Goal: Task Accomplishment & Management: Manage account settings

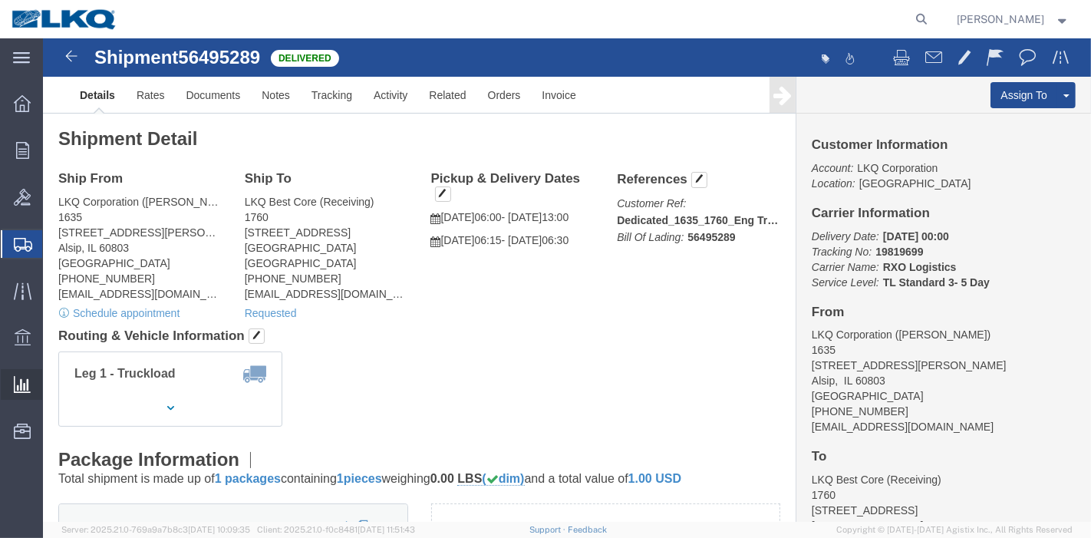
drag, startPoint x: 7, startPoint y: 364, endPoint x: 26, endPoint y: 384, distance: 28.2
click at [26, 384] on icon at bounding box center [22, 384] width 17 height 17
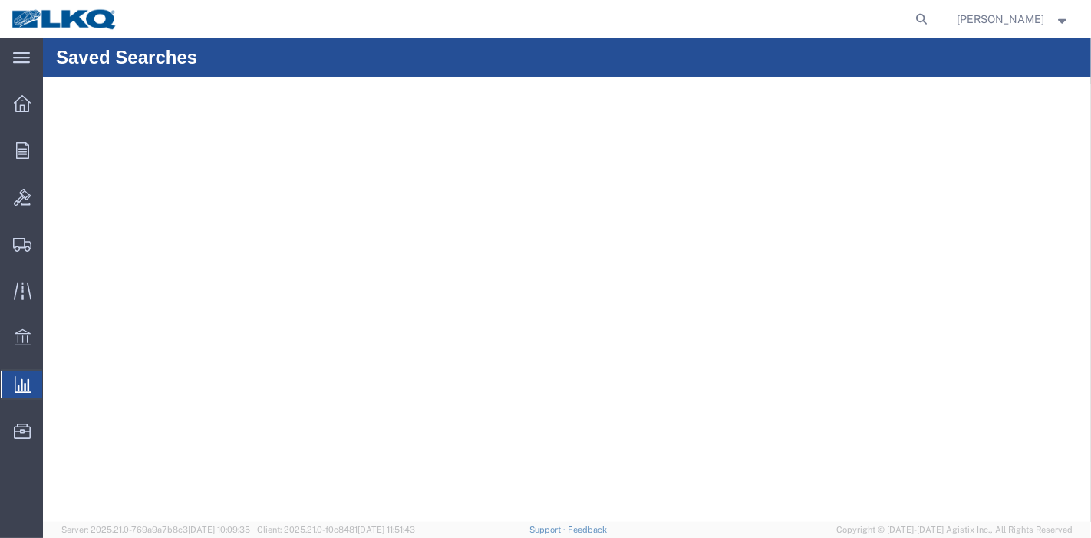
click at [0, 0] on span "Ad Hoc Reports" at bounding box center [0, 0] width 0 height 0
click at [12, 105] on div at bounding box center [22, 103] width 43 height 31
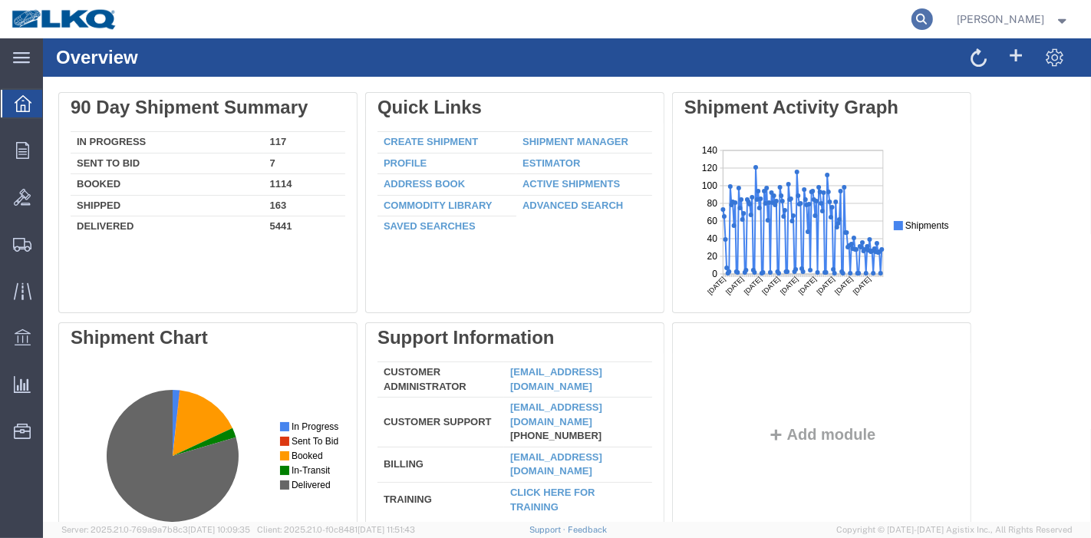
click at [930, 14] on icon at bounding box center [922, 18] width 21 height 21
click at [842, 21] on input "search" at bounding box center [678, 19] width 467 height 37
paste input "56979159"
type input "56979159"
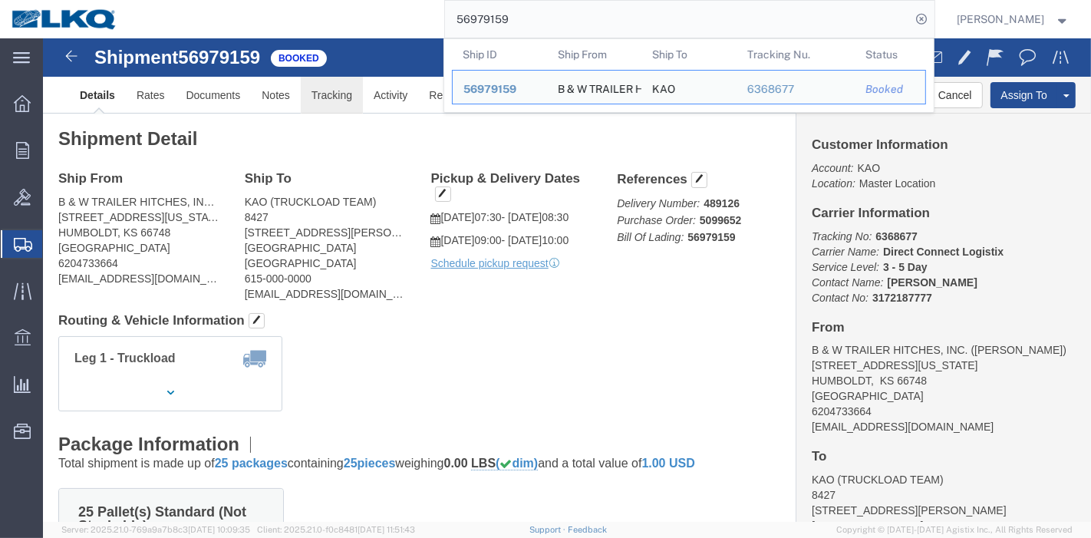
click link "Tracking"
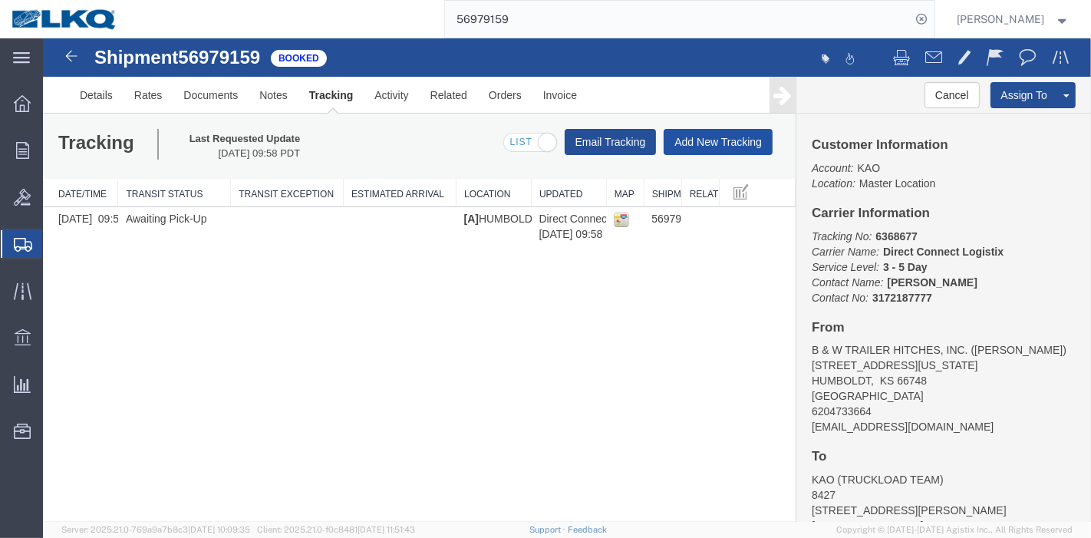
click at [706, 134] on button "Add New Tracking" at bounding box center [717, 142] width 109 height 26
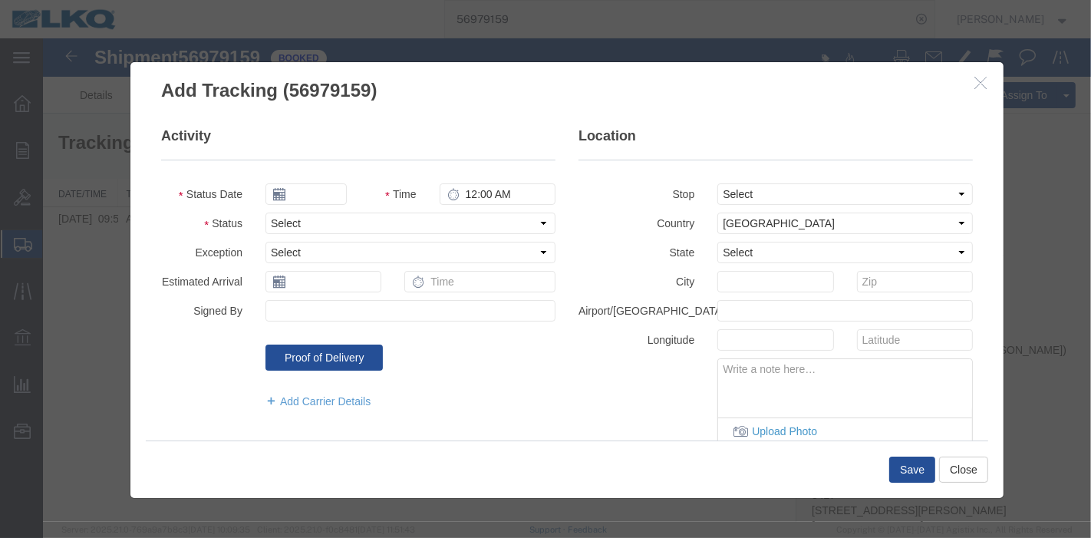
type input "[DATE]"
type input "6:00 PM"
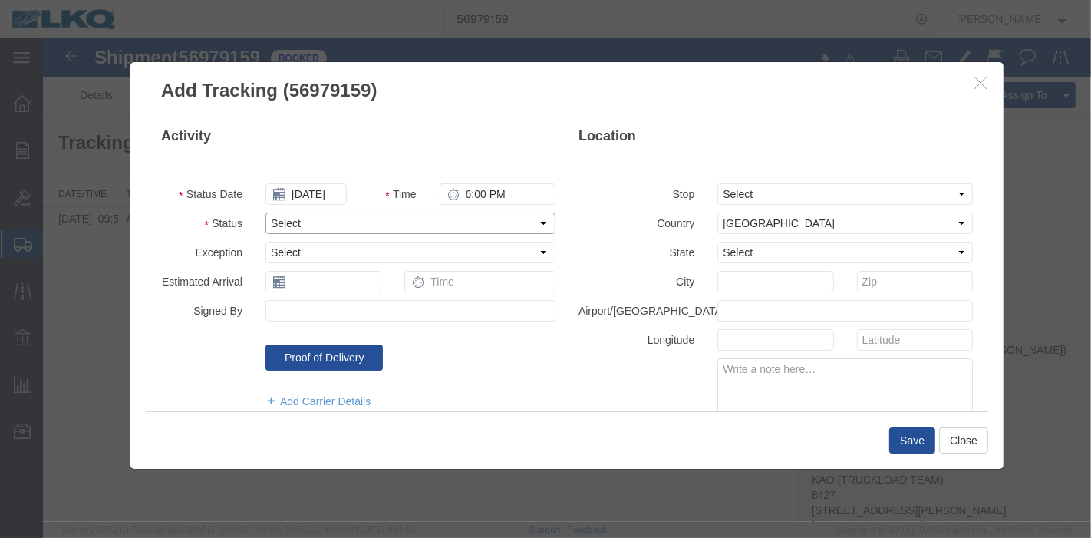
click at [290, 233] on select "Select Arrival Notice Available Arrival Notice Imported Arrive at Delivery Loca…" at bounding box center [410, 223] width 290 height 21
select select "DELIVRED"
click at [265, 213] on select "Select Arrival Notice Available Arrival Notice Imported Arrive at Delivery Loca…" at bounding box center [410, 223] width 290 height 21
click at [907, 436] on button "Save" at bounding box center [912, 440] width 46 height 26
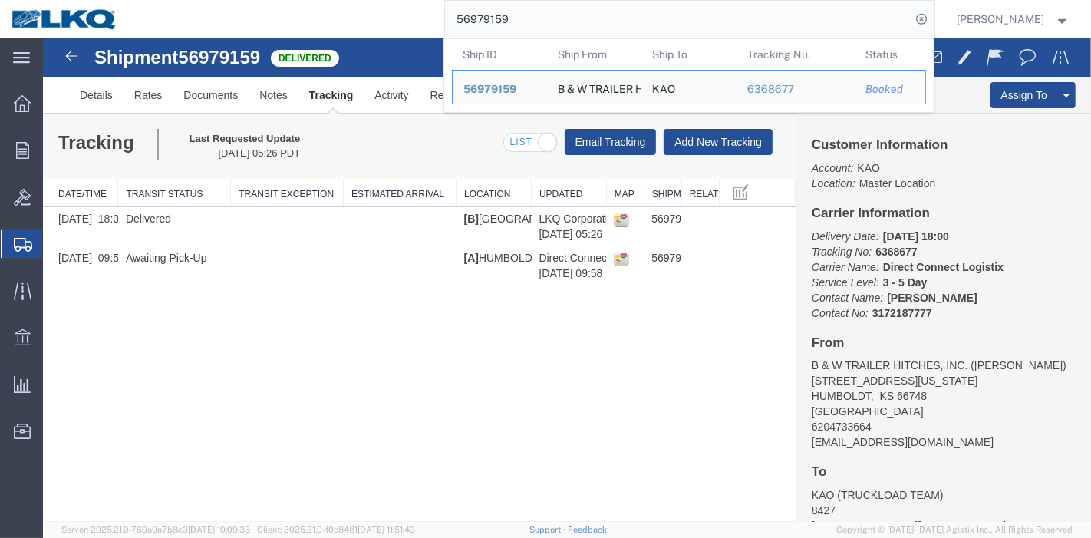
drag, startPoint x: 539, startPoint y: 26, endPoint x: 412, endPoint y: 26, distance: 126.6
click at [412, 26] on div "56979159 Ship ID Ship From Ship To Tracking Nu. Status Ship ID 56979159 Ship Fr…" at bounding box center [532, 19] width 806 height 38
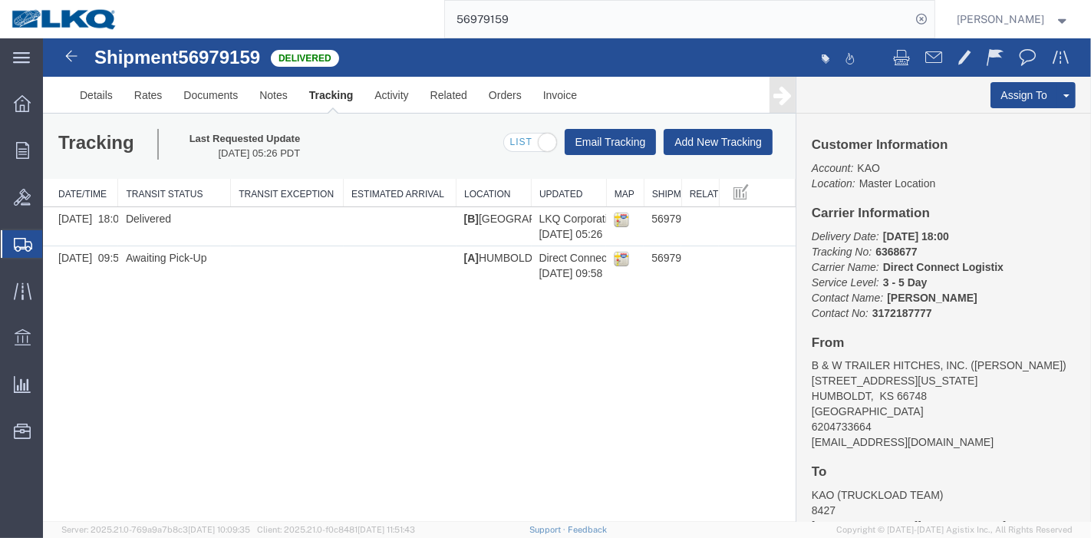
paste input "52543"
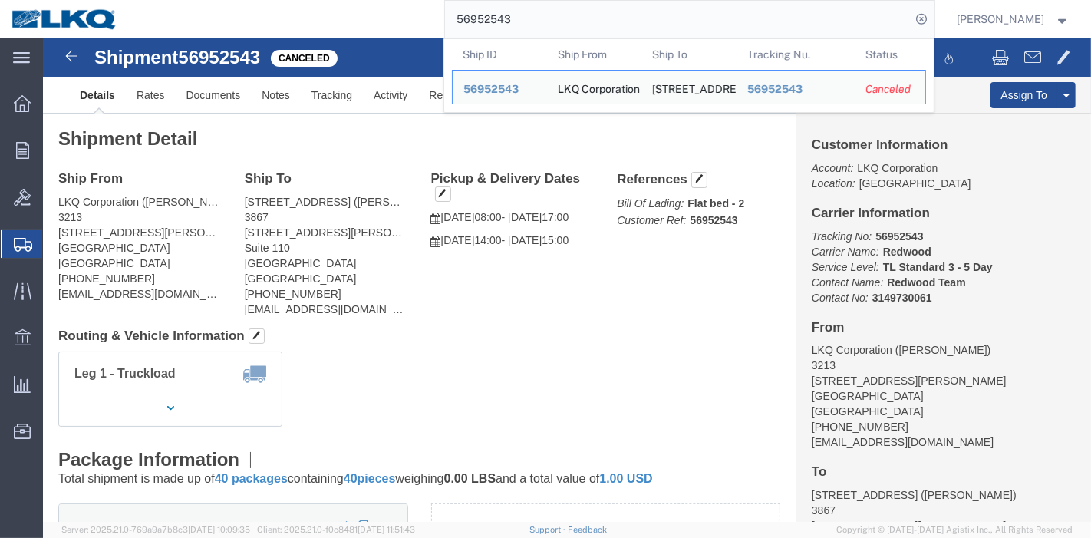
drag, startPoint x: 569, startPoint y: 12, endPoint x: 434, endPoint y: 29, distance: 136.9
click at [434, 29] on div "56952543 Ship ID Ship From Ship To Tracking Nu. Status Ship ID 56952543 Ship Fr…" at bounding box center [532, 19] width 806 height 38
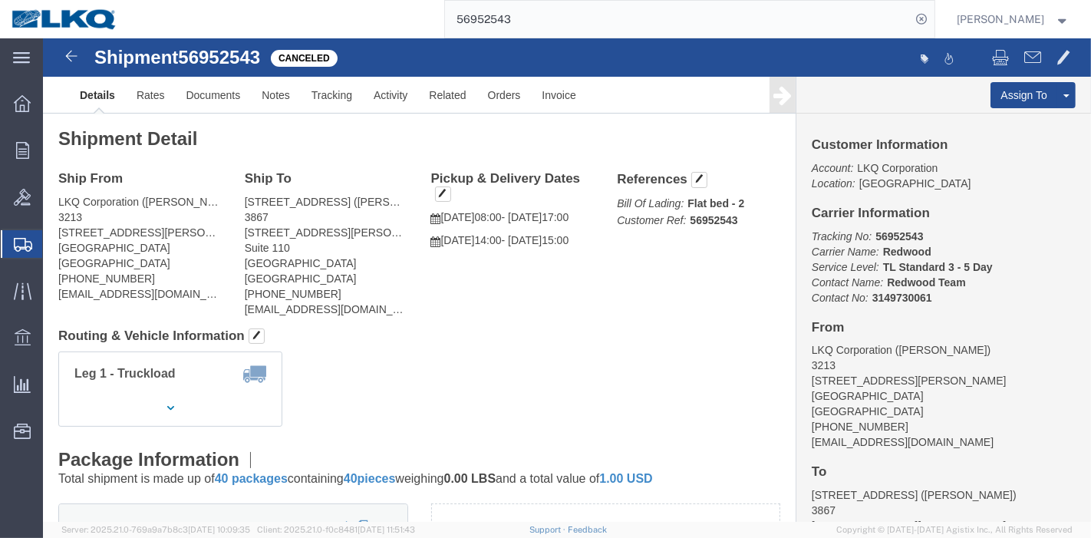
paste input "384"
type input "56952384"
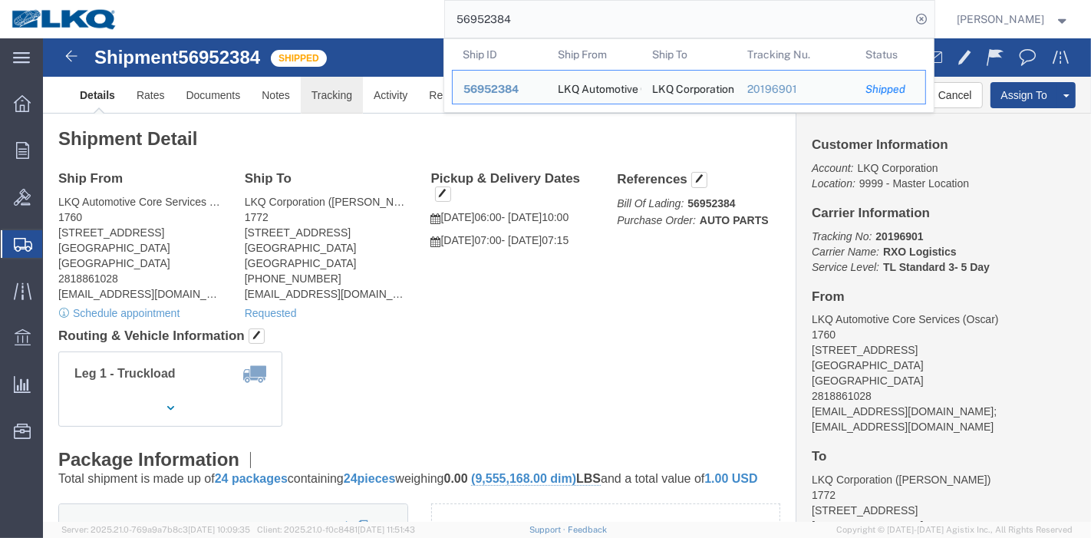
click link "Tracking"
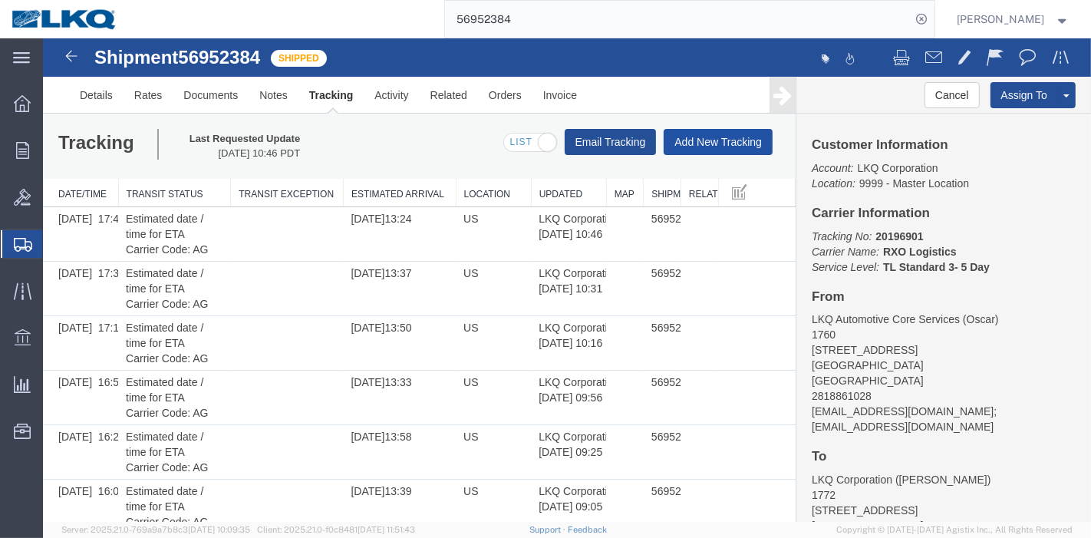
click at [710, 140] on button "Add New Tracking" at bounding box center [717, 142] width 109 height 26
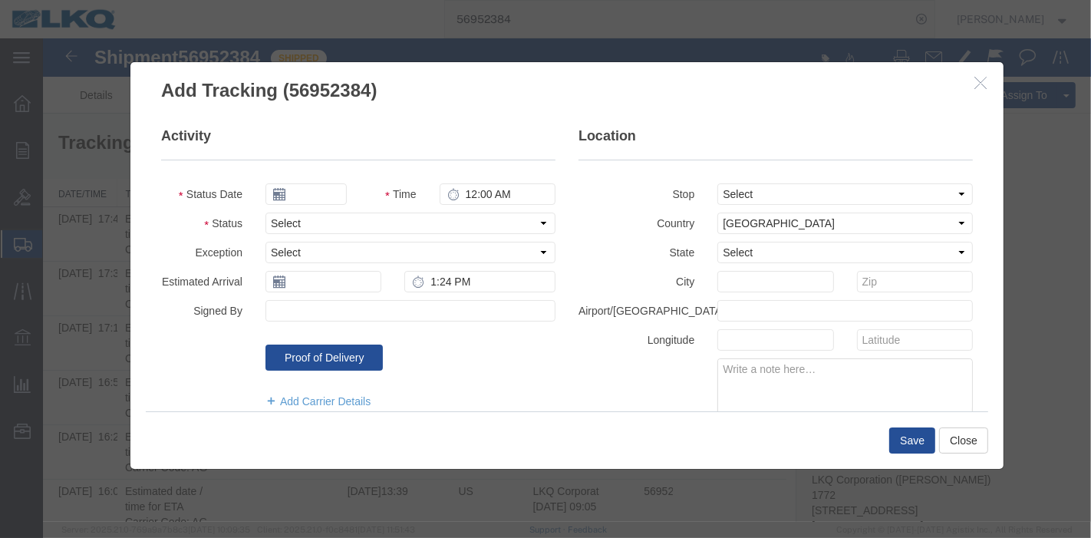
type input "[DATE]"
type input "6:00 PM"
click at [323, 223] on select "Select Arrival Notice Available Arrival Notice Imported Arrive at Delivery Loca…" at bounding box center [410, 223] width 290 height 21
select select "DELIVRED"
click at [265, 213] on select "Select Arrival Notice Available Arrival Notice Imported Arrive at Delivery Loca…" at bounding box center [410, 223] width 290 height 21
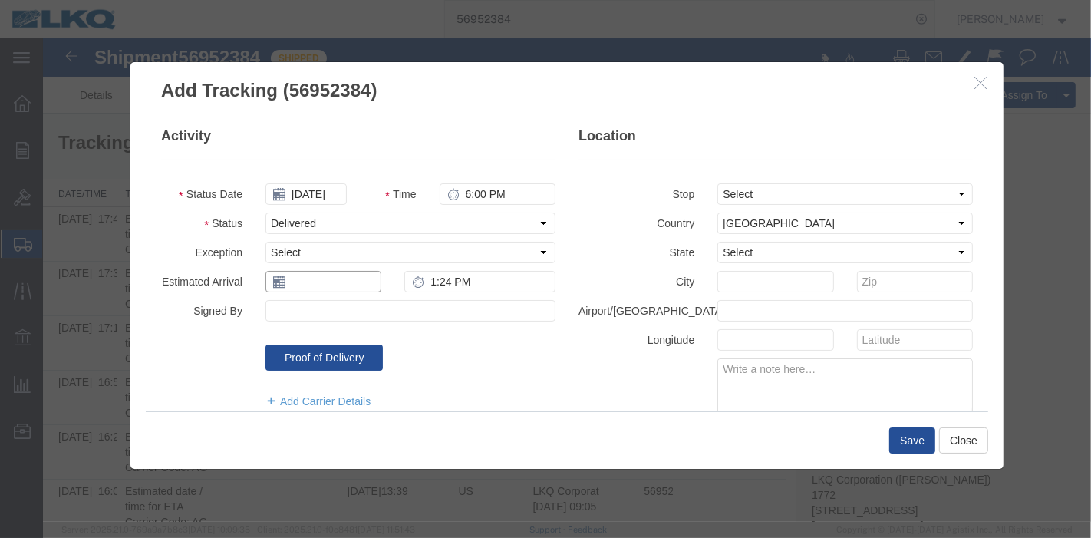
click at [311, 285] on input "text" at bounding box center [323, 281] width 116 height 21
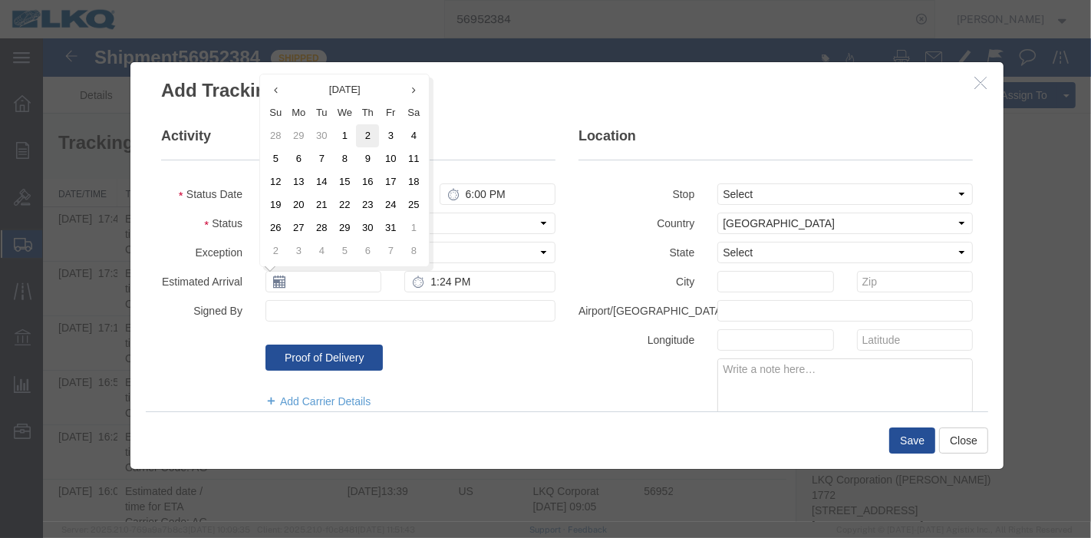
click at [363, 134] on td "2" at bounding box center [366, 135] width 23 height 23
type input "[DATE]"
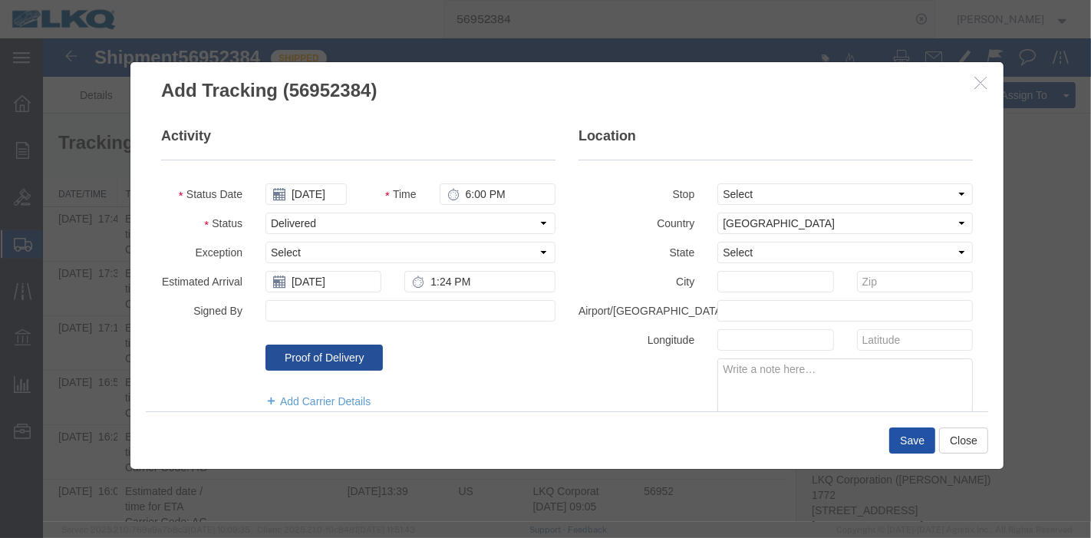
click at [919, 430] on button "Save" at bounding box center [912, 440] width 46 height 26
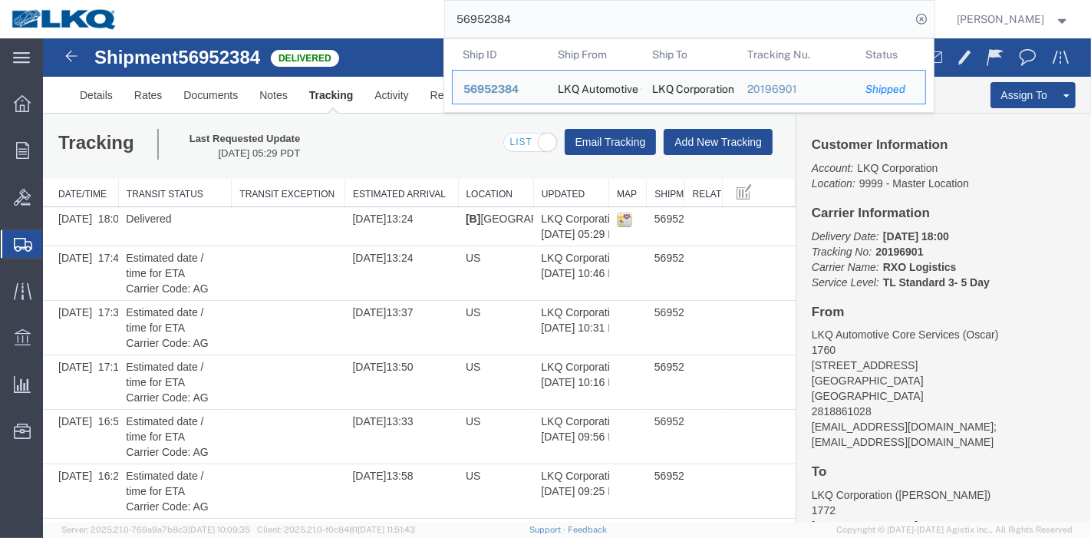
drag, startPoint x: 590, startPoint y: 50, endPoint x: 303, endPoint y: 42, distance: 287.1
paste input "621357"
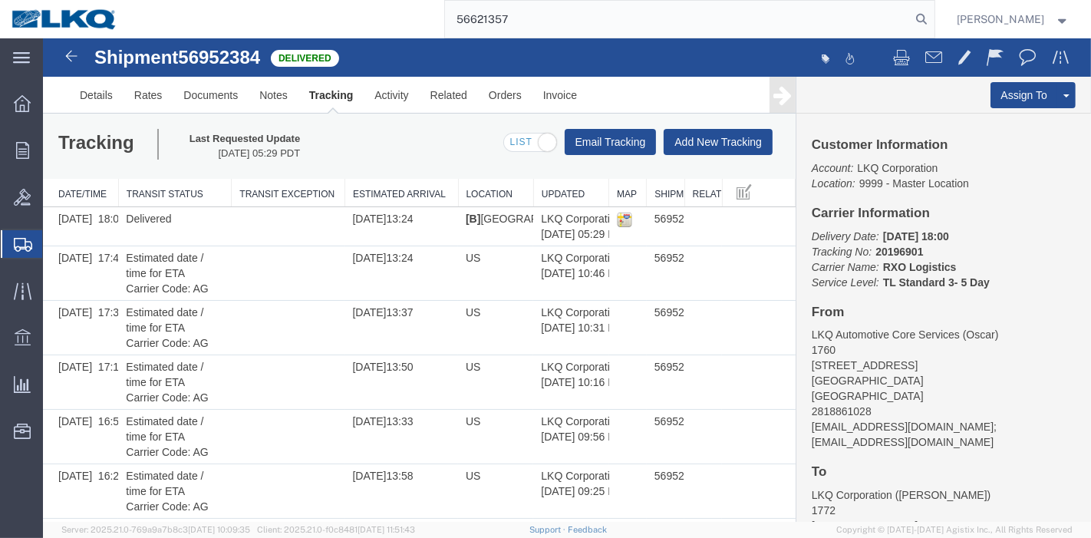
type input "56621357"
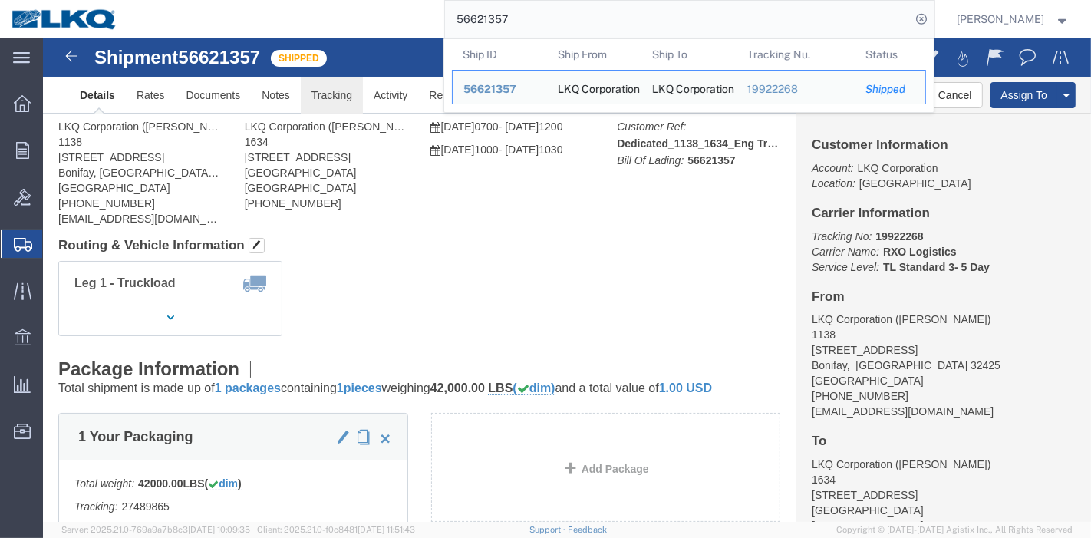
click link "Tracking"
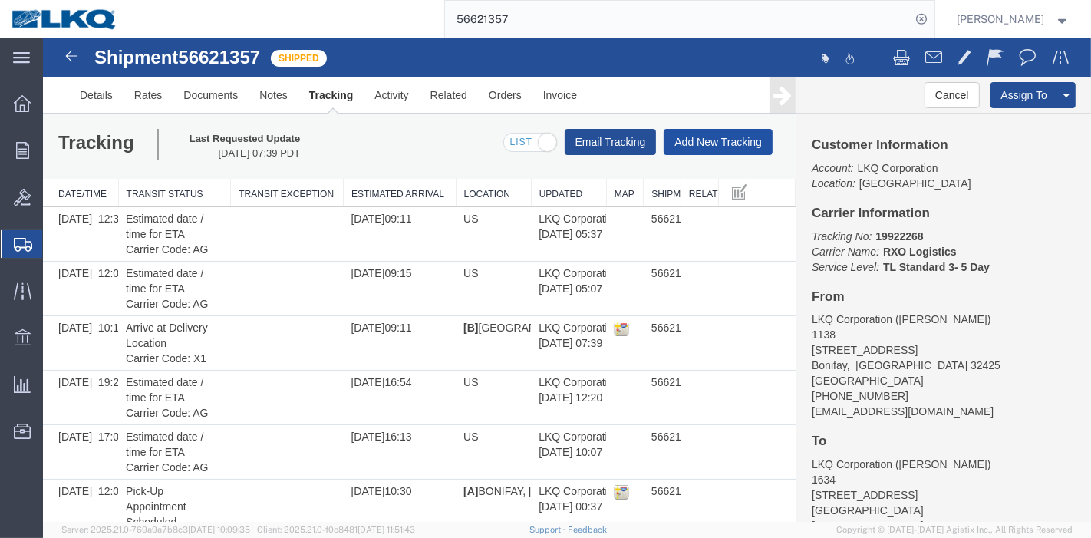
click at [720, 135] on button "Add New Tracking" at bounding box center [717, 142] width 109 height 26
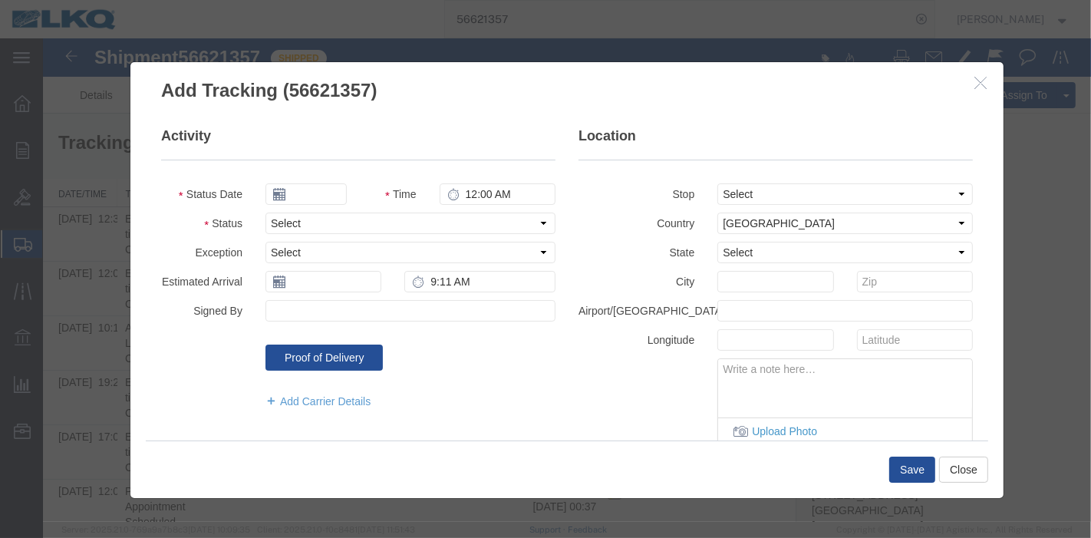
type input "[DATE]"
type input "6:00 PM"
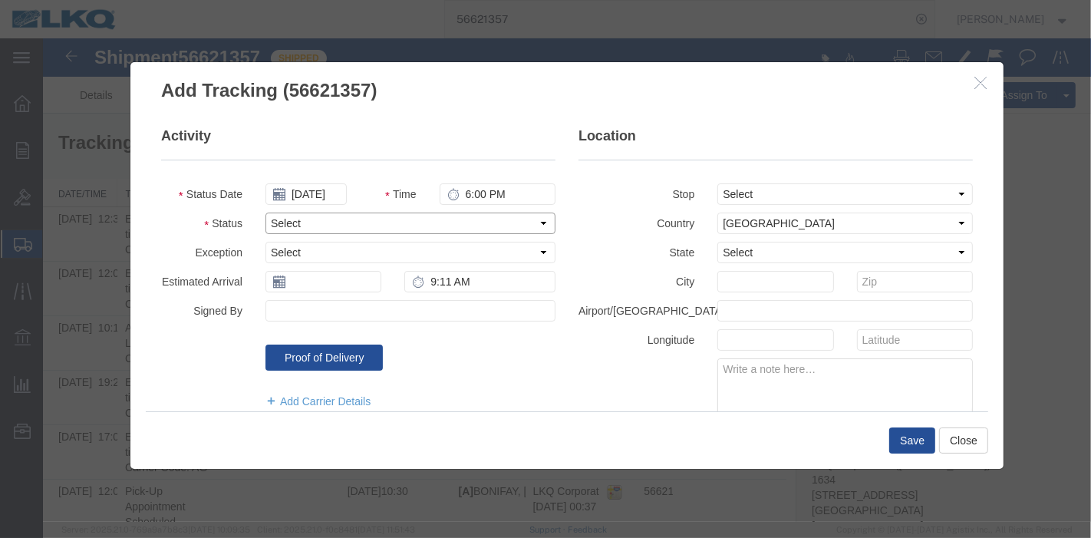
click at [323, 226] on select "Select Arrival Notice Available Arrival Notice Imported Arrive at Delivery Loca…" at bounding box center [410, 223] width 290 height 21
select select "DELIVRED"
click at [265, 213] on select "Select Arrival Notice Available Arrival Notice Imported Arrive at Delivery Loca…" at bounding box center [410, 223] width 290 height 21
click at [336, 282] on input "text" at bounding box center [323, 281] width 116 height 21
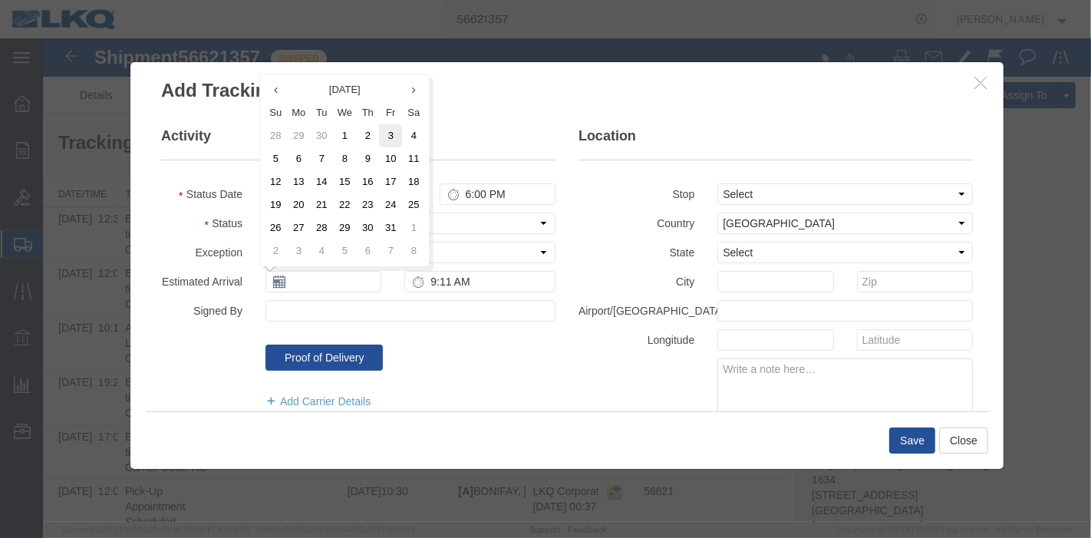
click at [393, 137] on td "3" at bounding box center [389, 135] width 23 height 23
type input "[DATE]"
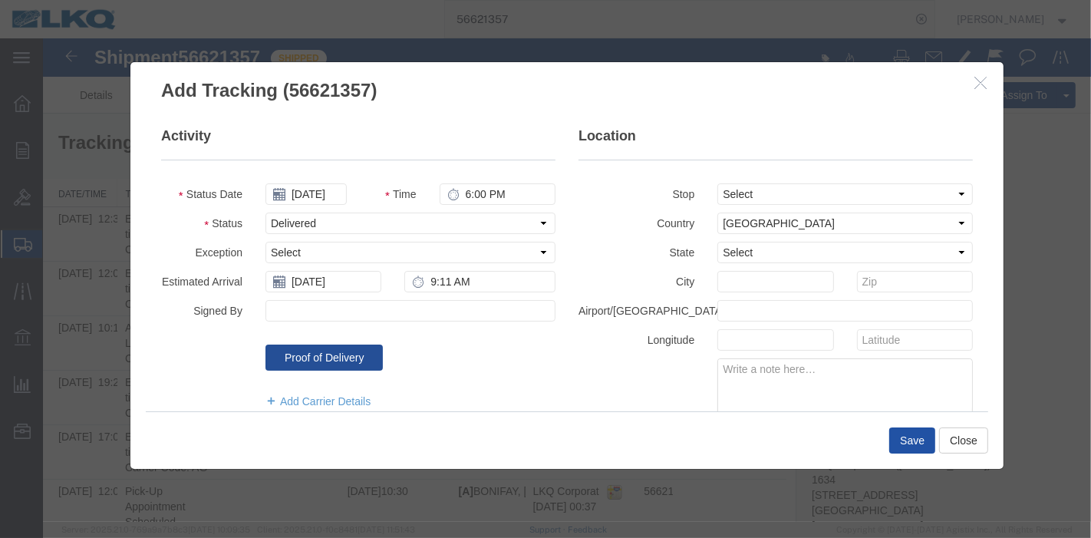
click at [896, 427] on button "Save" at bounding box center [912, 440] width 46 height 26
